Goal: Information Seeking & Learning: Learn about a topic

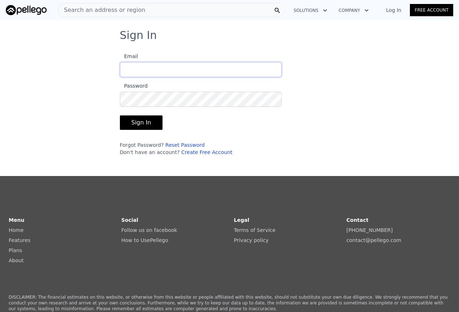
type input "[EMAIL_ADDRESS][DOMAIN_NAME]"
click at [137, 123] on button "Sign In" at bounding box center [141, 122] width 43 height 14
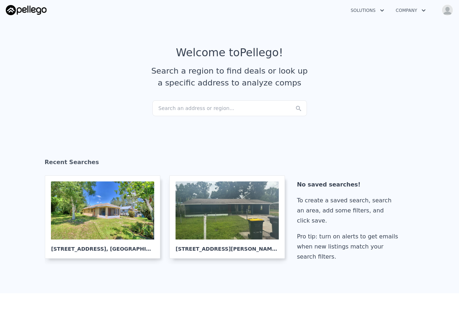
click at [204, 104] on div "Search an address or region..." at bounding box center [229, 108] width 154 height 16
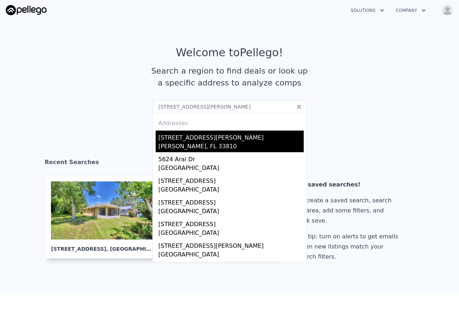
type input "[STREET_ADDRESS][PERSON_NAME]"
click at [201, 144] on div "[PERSON_NAME], FL 33810" at bounding box center [230, 147] width 145 height 10
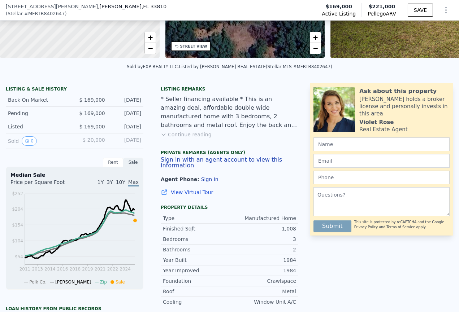
scroll to position [131, 0]
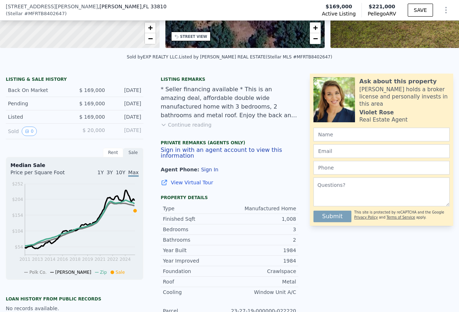
click at [199, 128] on button "Continue reading" at bounding box center [186, 124] width 51 height 7
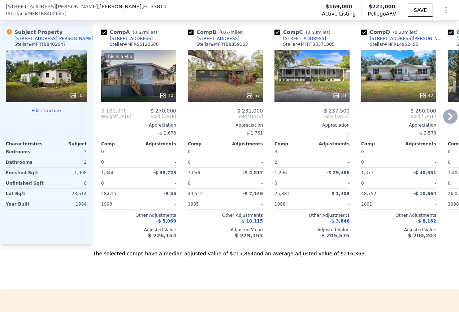
scroll to position [816, 0]
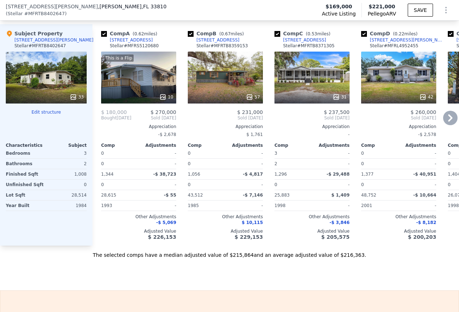
click at [229, 74] on div "57" at bounding box center [225, 78] width 75 height 52
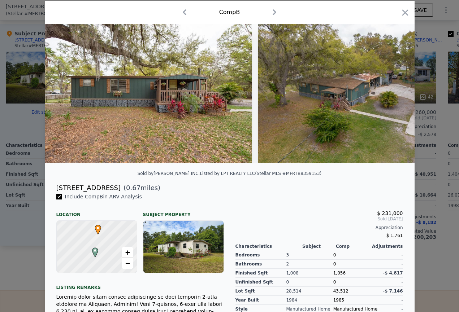
scroll to position [108, 0]
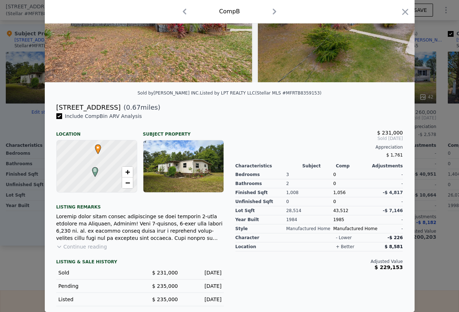
click at [75, 248] on button "Continue reading" at bounding box center [81, 246] width 51 height 7
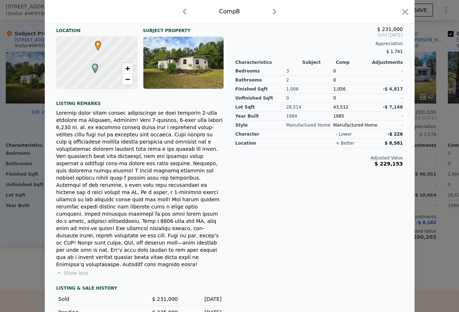
scroll to position [224, 0]
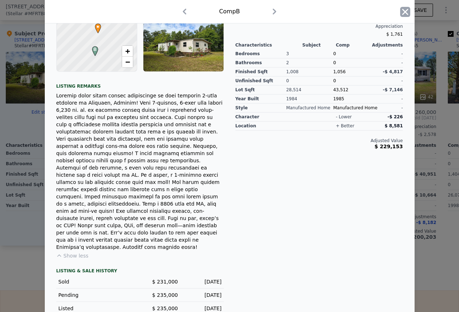
click at [402, 13] on icon "button" at bounding box center [405, 12] width 6 height 6
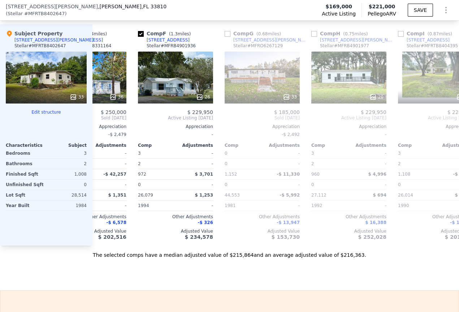
scroll to position [0, 436]
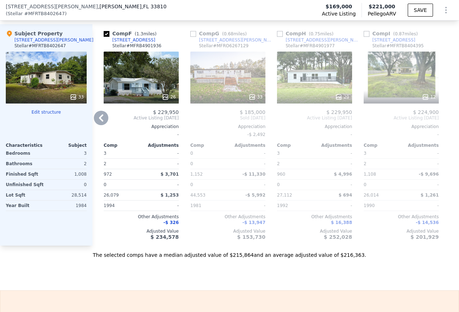
click at [396, 71] on div "12" at bounding box center [400, 78] width 75 height 52
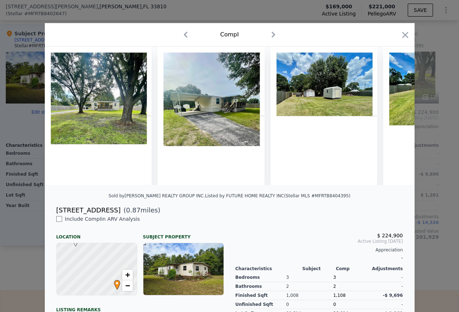
click at [208, 112] on img at bounding box center [210, 116] width 107 height 139
click at [128, 101] on img at bounding box center [98, 116] width 107 height 139
click at [400, 34] on icon "button" at bounding box center [405, 35] width 10 height 10
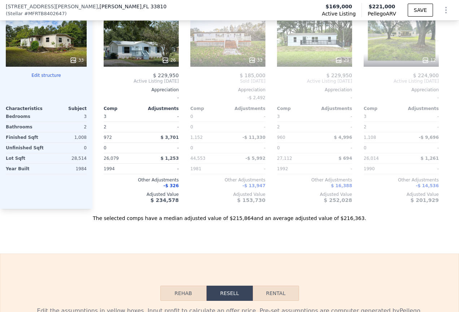
scroll to position [1005, 0]
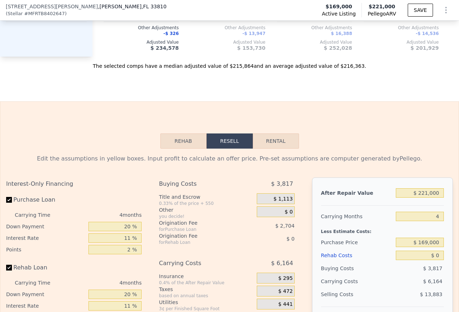
click at [278, 134] on button "Rental" at bounding box center [276, 141] width 46 height 15
select select "30"
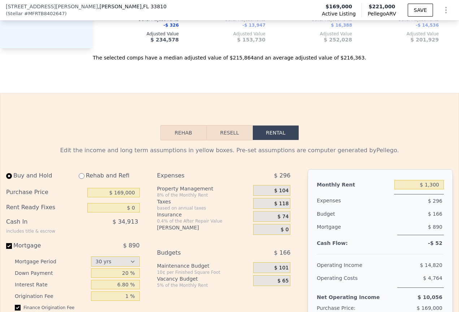
scroll to position [1093, 0]
